Goal: Task Accomplishment & Management: Manage account settings

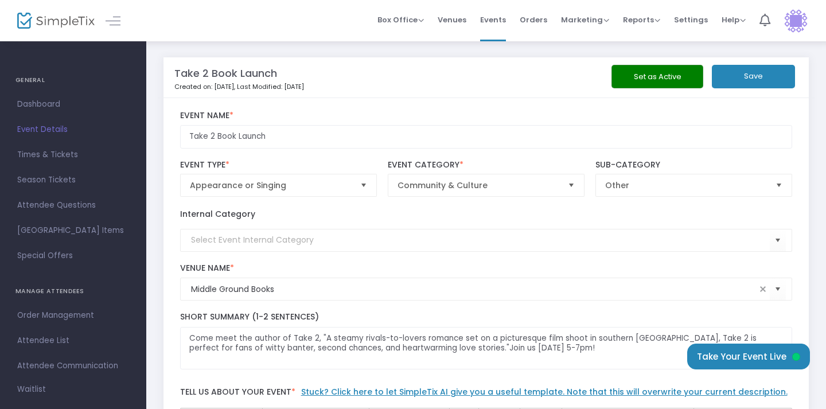
click at [680, 85] on button "Set as Active" at bounding box center [657, 77] width 92 height 24
click at [494, 17] on span "Events" at bounding box center [493, 19] width 26 height 29
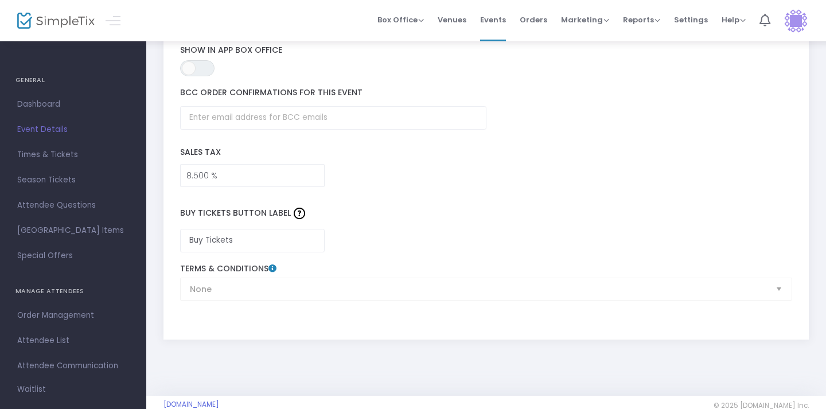
scroll to position [1806, 0]
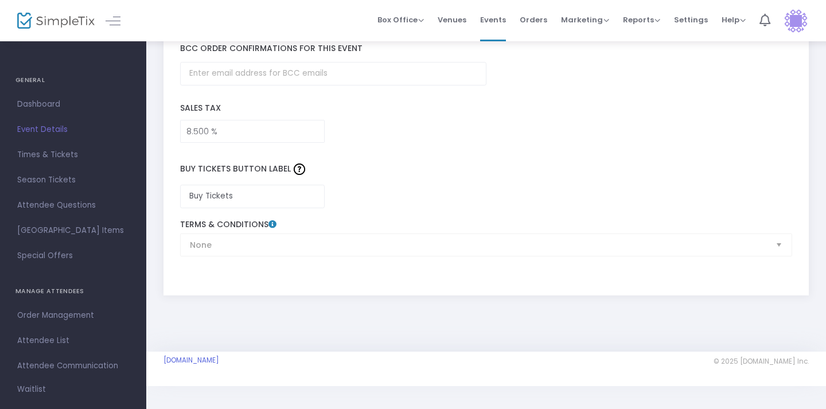
click at [374, 247] on div "None Terms & Conditions" at bounding box center [485, 238] width 623 height 37
click at [350, 223] on label "Terms & Conditions" at bounding box center [486, 225] width 612 height 10
click at [58, 163] on link "Times & Tickets" at bounding box center [73, 154] width 146 height 25
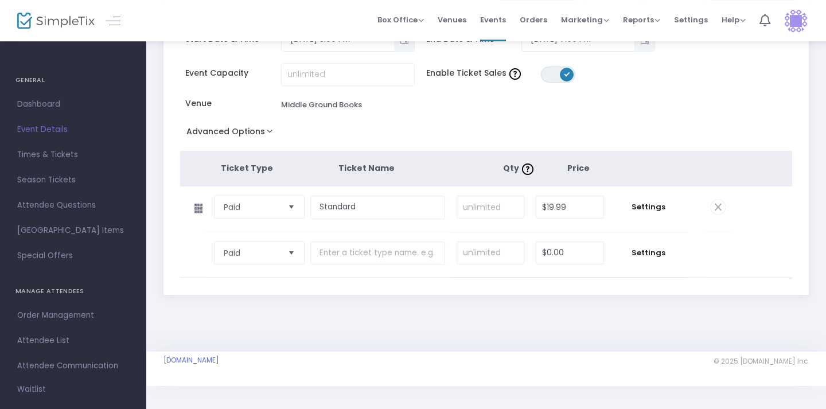
scroll to position [89, 0]
click at [76, 206] on span "Attendee Questions" at bounding box center [73, 205] width 112 height 15
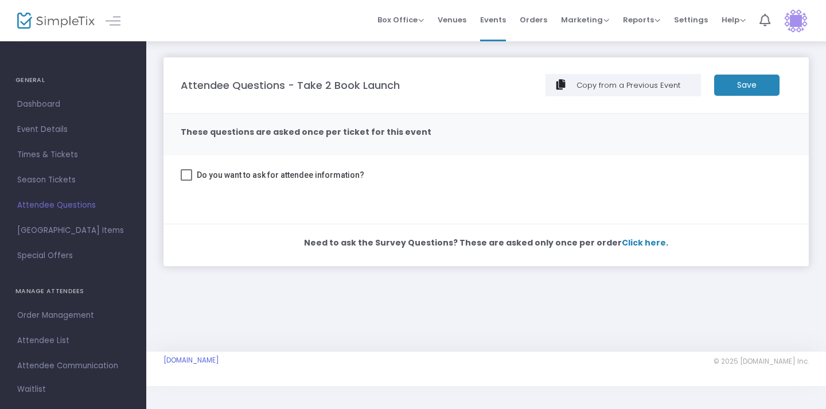
click at [184, 175] on span at bounding box center [186, 174] width 11 height 11
click at [186, 181] on input "Do you want to ask for attendee information?" at bounding box center [186, 181] width 1 height 1
checkbox input "true"
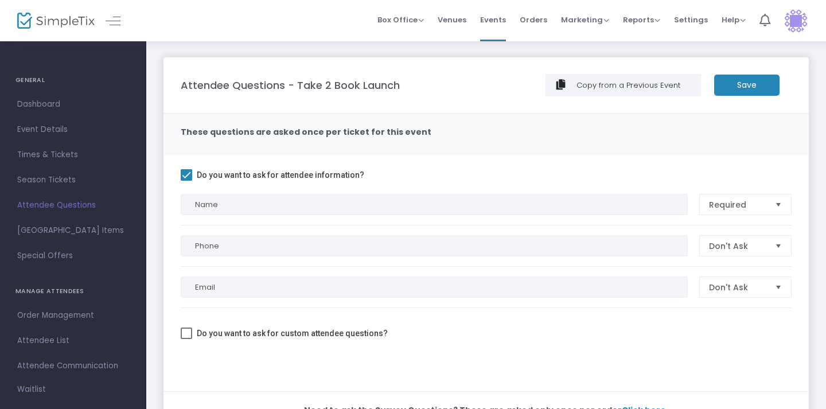
click at [737, 86] on m-button "Save" at bounding box center [746, 85] width 65 height 21
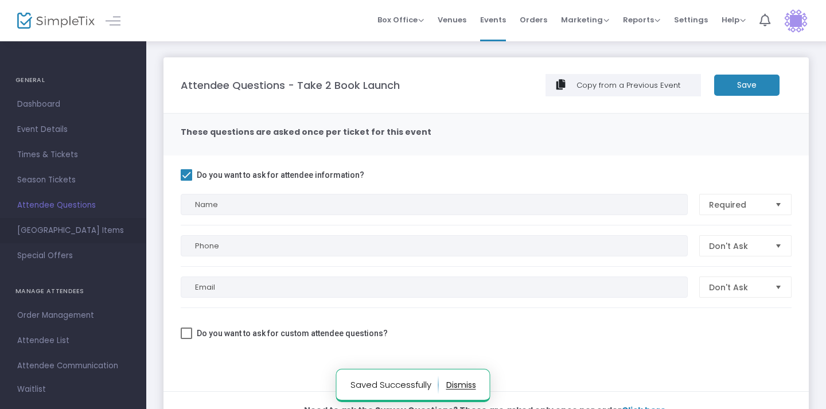
click at [49, 237] on span "[GEOGRAPHIC_DATA] Items" at bounding box center [73, 230] width 112 height 15
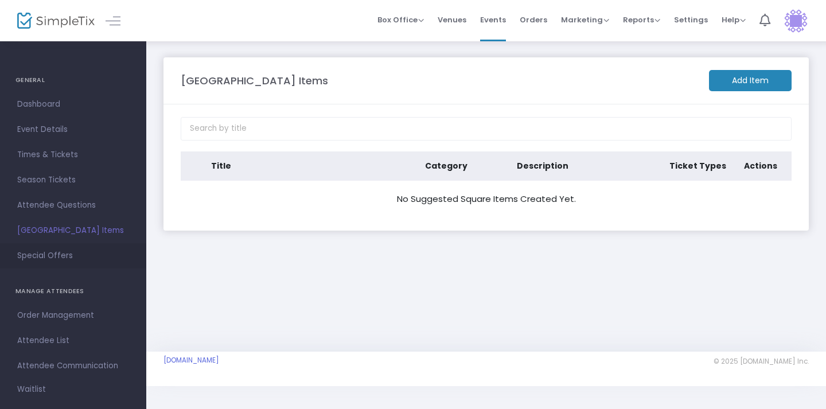
click at [56, 257] on span "Special Offers" at bounding box center [73, 255] width 112 height 15
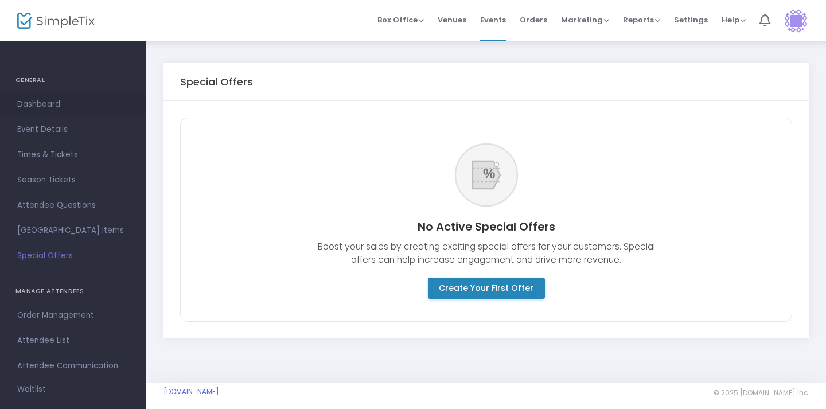
click at [57, 103] on span "Dashboard" at bounding box center [73, 104] width 112 height 15
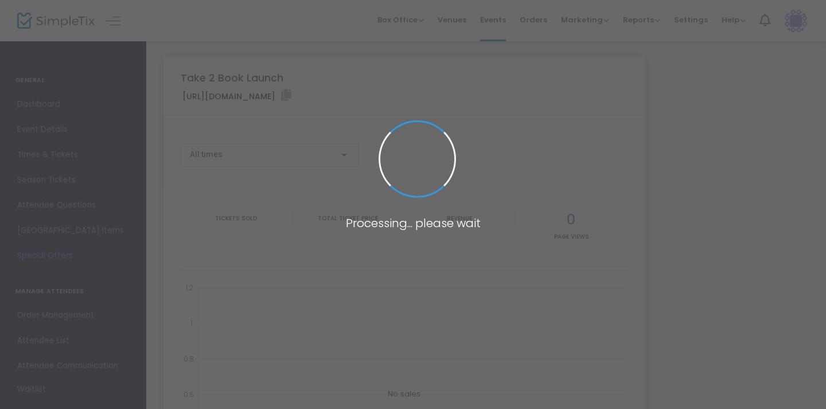
type input "[URL][DOMAIN_NAME]"
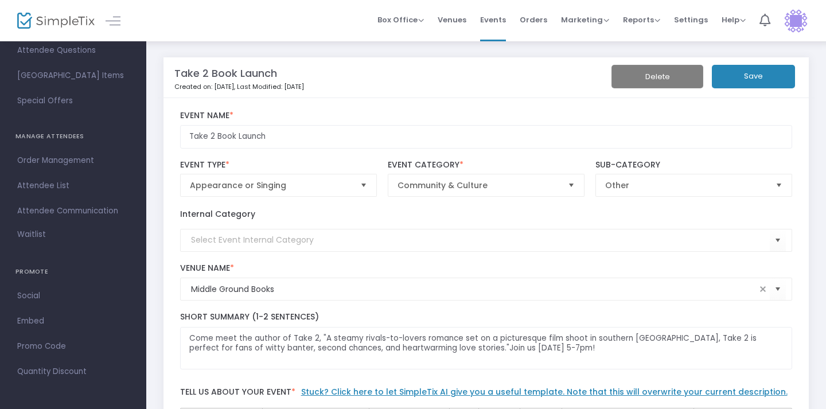
click at [769, 83] on button "Save" at bounding box center [753, 77] width 83 height 24
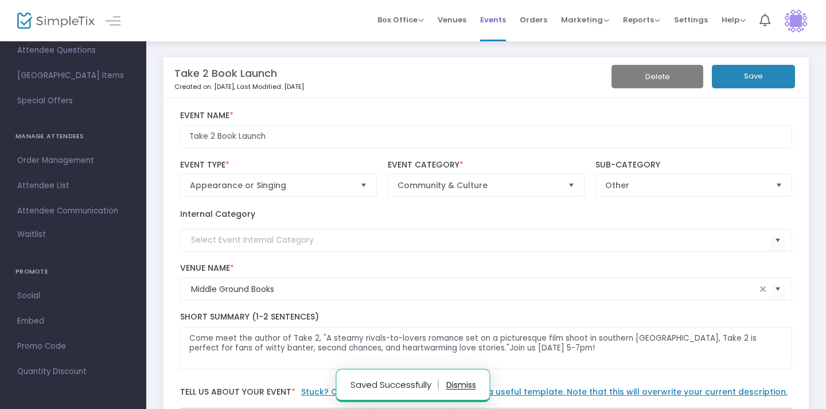
click at [494, 19] on span "Events" at bounding box center [493, 19] width 26 height 29
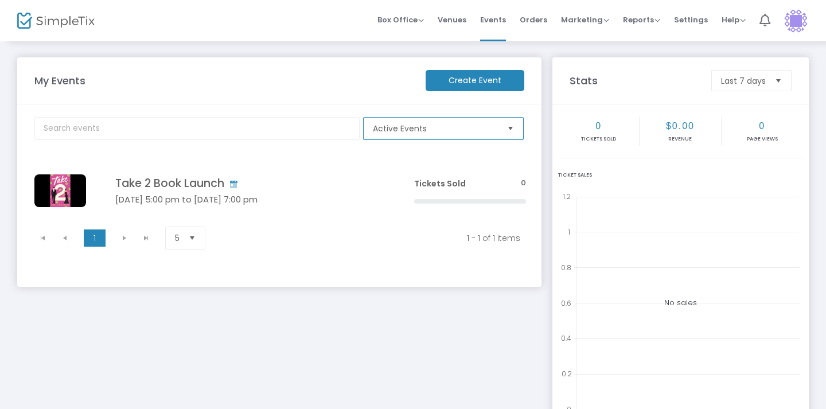
click at [373, 126] on span "Active Events" at bounding box center [435, 128] width 125 height 11
